Goal: Information Seeking & Learning: Learn about a topic

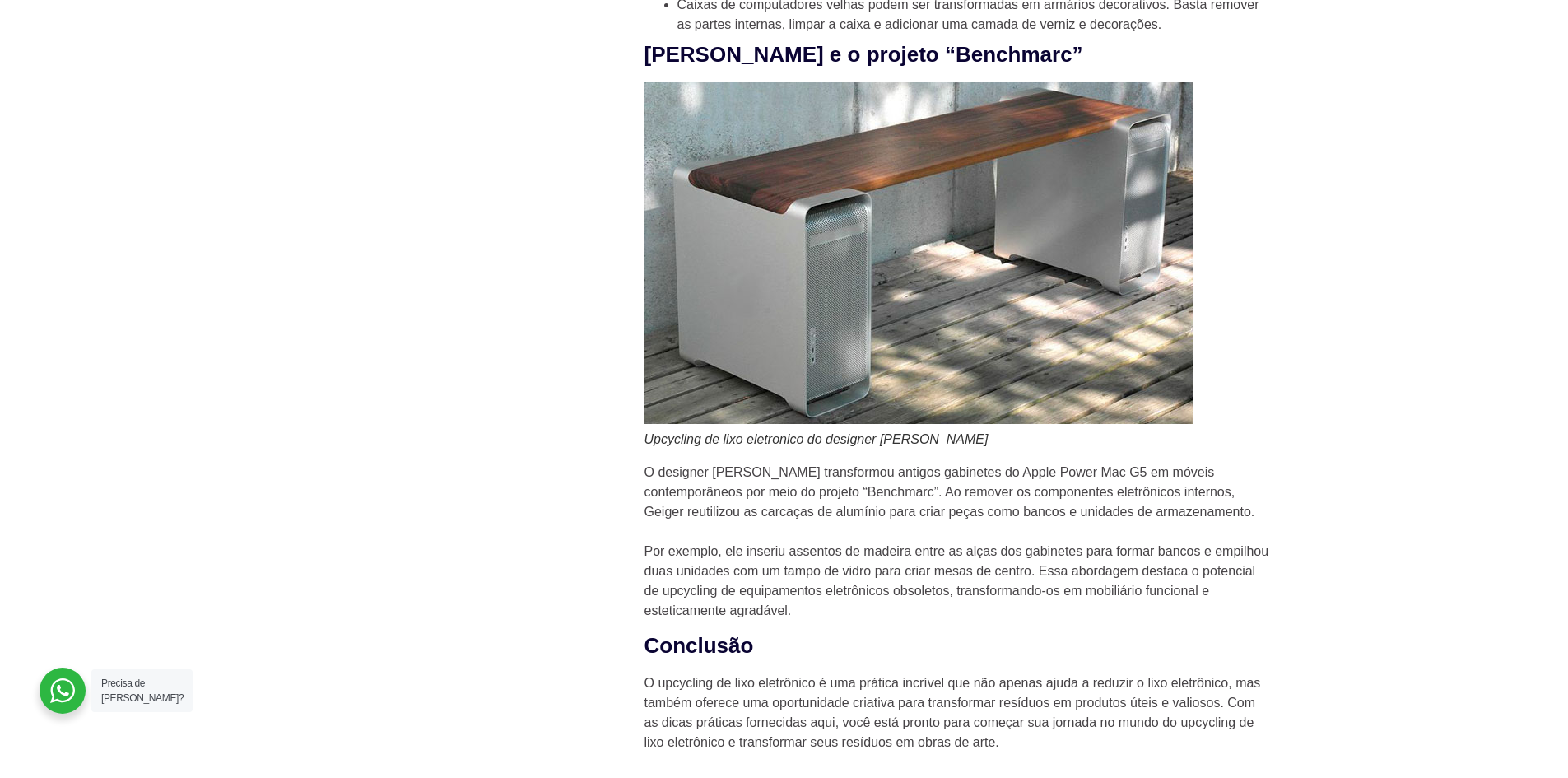
scroll to position [2882, 0]
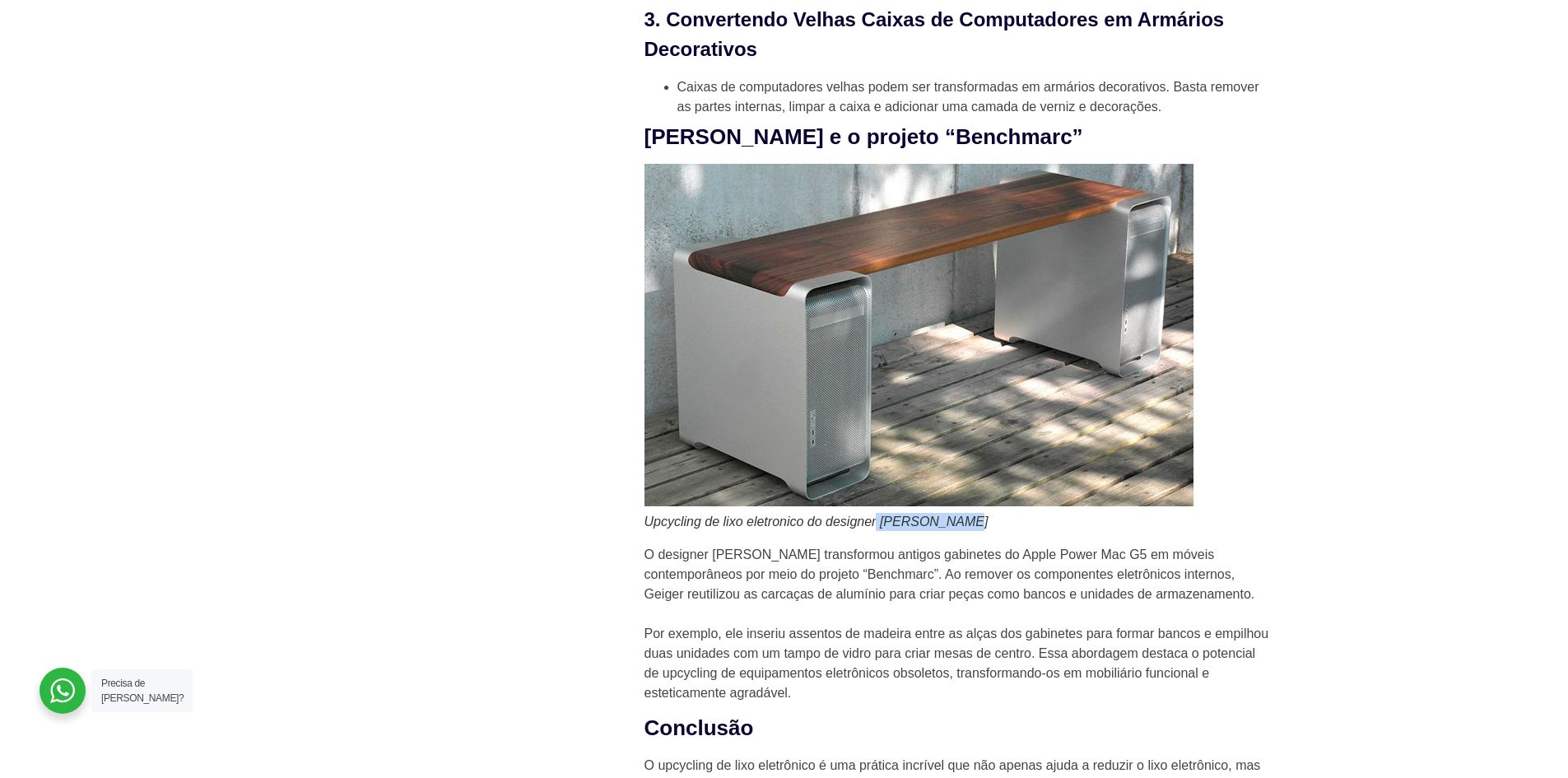
drag, startPoint x: 877, startPoint y: 516, endPoint x: 974, endPoint y: 521, distance: 97.1
click at [980, 523] on figcaption "Upcycling de lixo eletronico do designer [PERSON_NAME]" at bounding box center [957, 521] width 625 height 18
copy em "[PERSON_NAME]"
click at [970, 144] on h2 "[PERSON_NAME] e o projeto “Benchmarc”" at bounding box center [957, 137] width 625 height 28
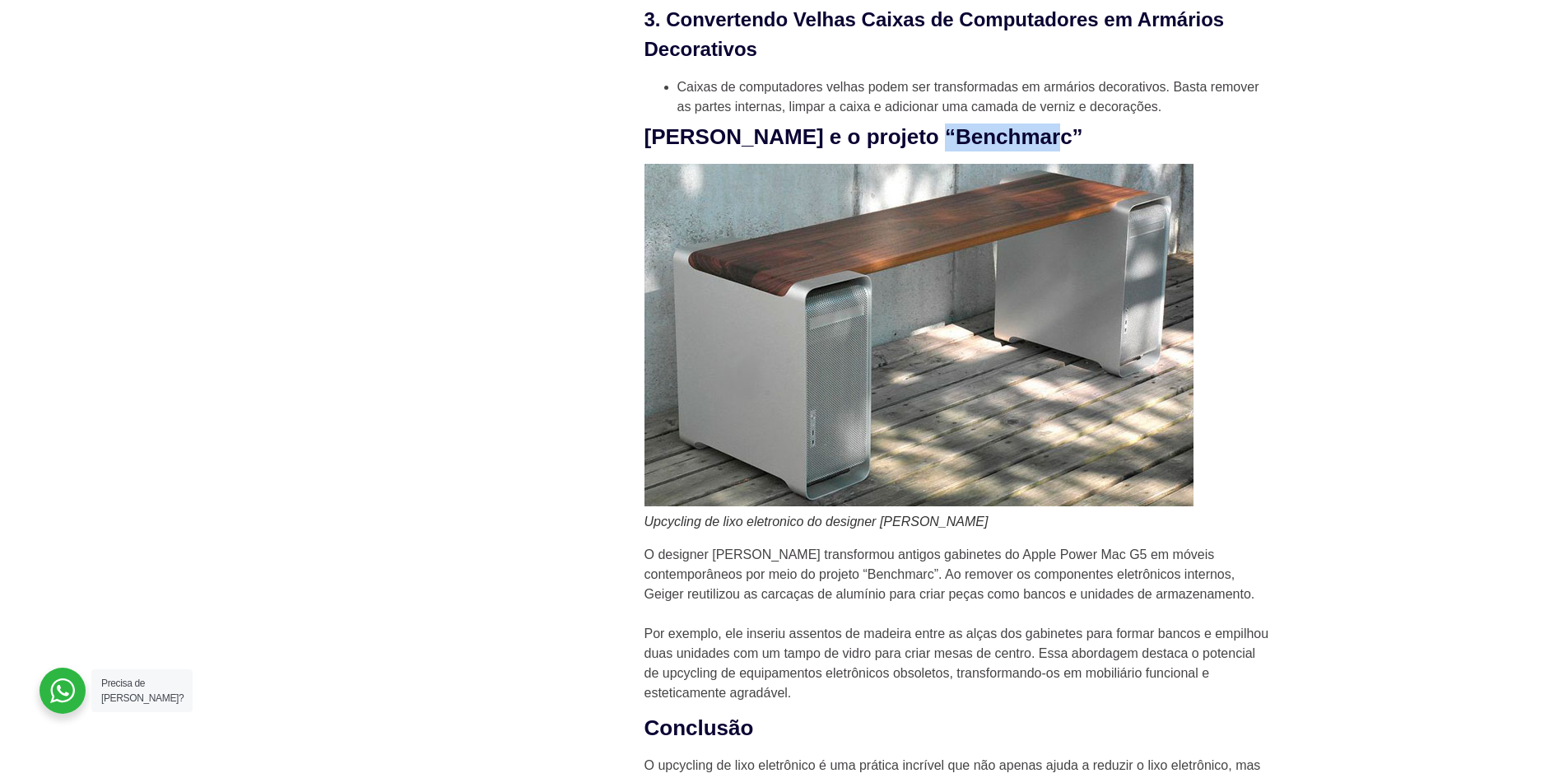
copy h2 "Benchmarc"
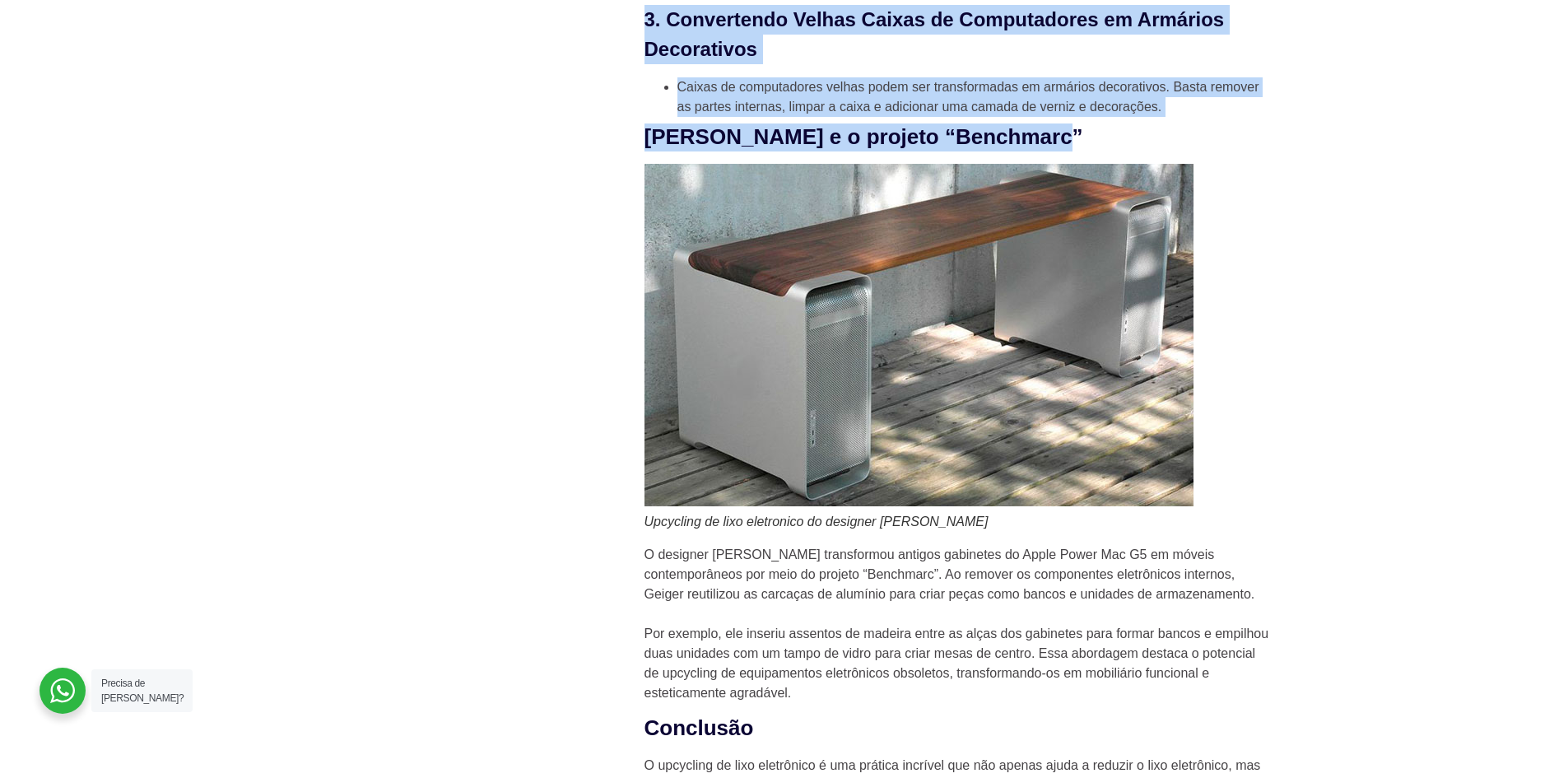
drag, startPoint x: 611, startPoint y: 144, endPoint x: 1097, endPoint y: 139, distance: 486.0
drag, startPoint x: 1112, startPoint y: 132, endPoint x: 1102, endPoint y: 132, distance: 10.0
click at [1111, 132] on h2 "[PERSON_NAME] e o projeto “Benchmarc”" at bounding box center [957, 137] width 625 height 28
click at [1027, 141] on h2 "[PERSON_NAME] e o projeto “Benchmarc”" at bounding box center [957, 137] width 625 height 28
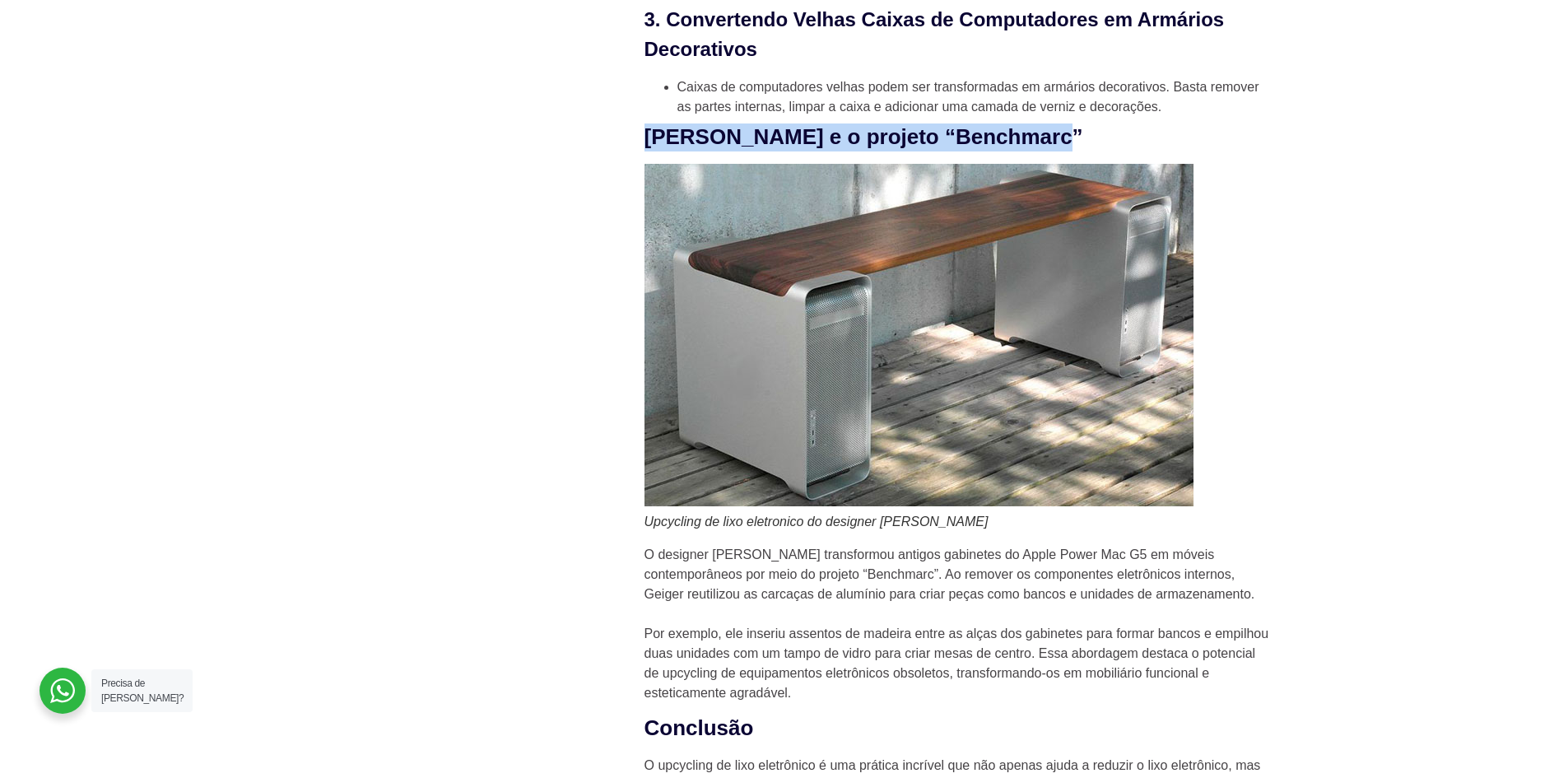
drag, startPoint x: 648, startPoint y: 137, endPoint x: 1052, endPoint y: 149, distance: 404.2
click at [1052, 149] on h2 "[PERSON_NAME] e o projeto “Benchmarc”" at bounding box center [957, 137] width 625 height 28
copy h2 "[PERSON_NAME] e o projeto “Benchmarc”"
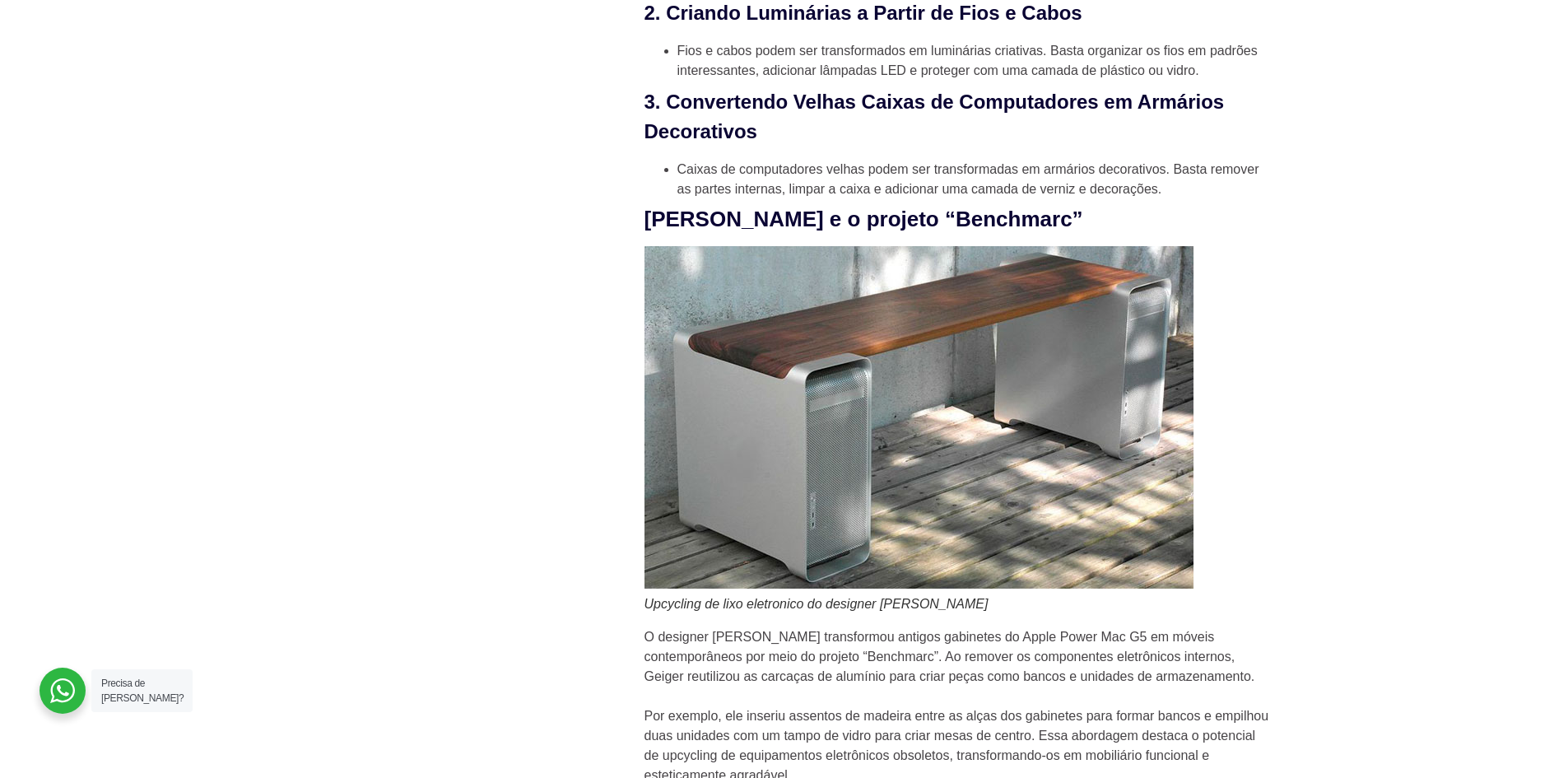
scroll to position [2882, 0]
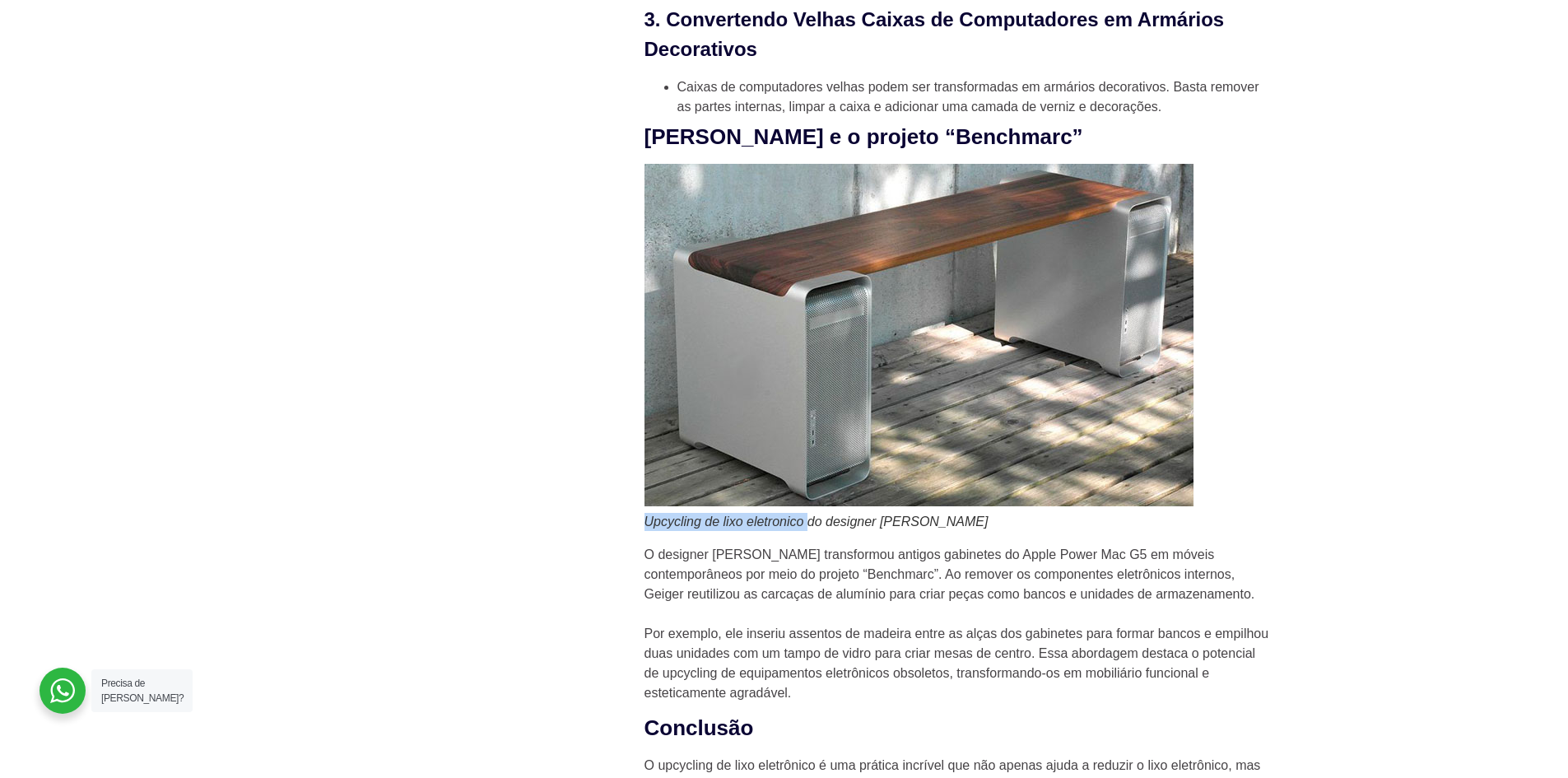
drag, startPoint x: 644, startPoint y: 520, endPoint x: 808, endPoint y: 524, distance: 164.0
click at [808, 524] on em "Upcycling de lixo eletronico do designer [PERSON_NAME]" at bounding box center [816, 521] width 344 height 14
copy em "Upcycling de lixo eletronico"
